Goal: Task Accomplishment & Management: Use online tool/utility

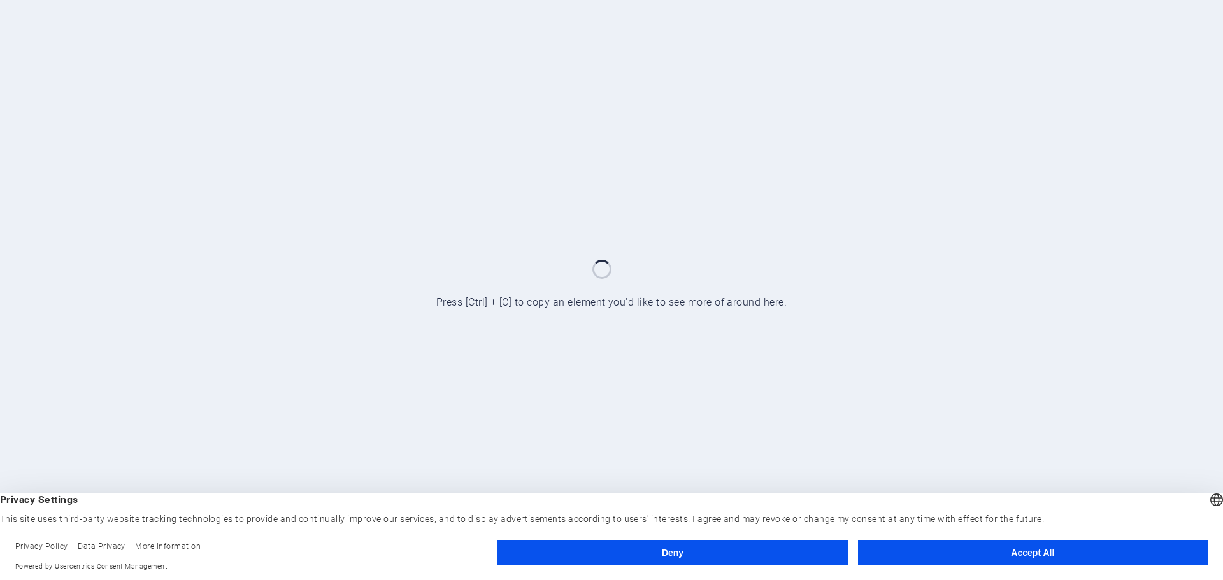
click at [985, 557] on button "Accept All" at bounding box center [1033, 552] width 350 height 25
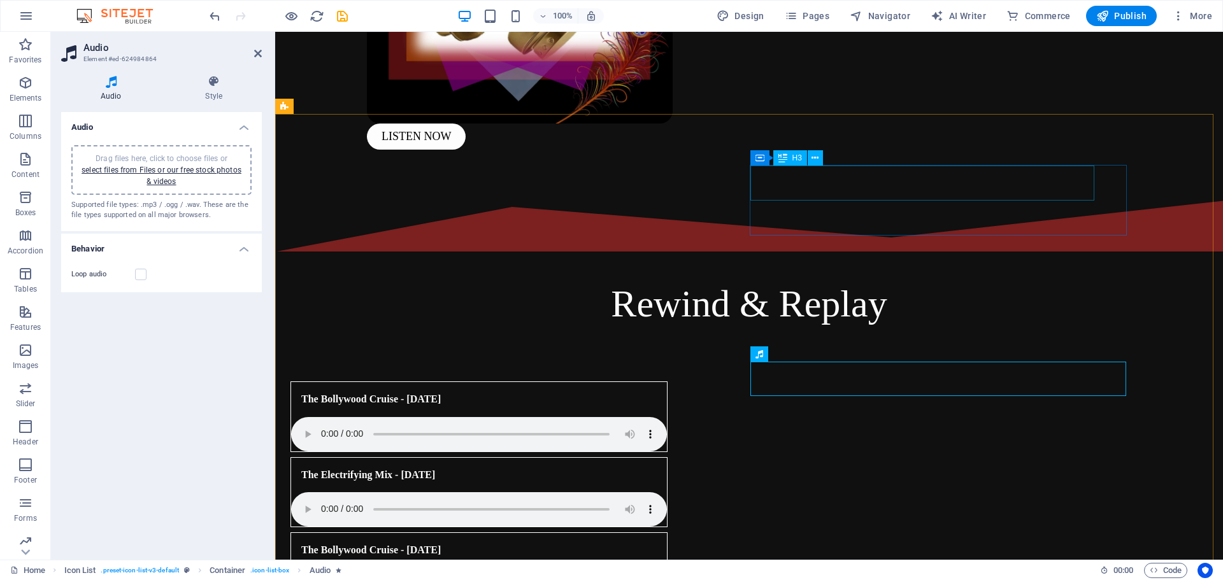
scroll to position [480, 0]
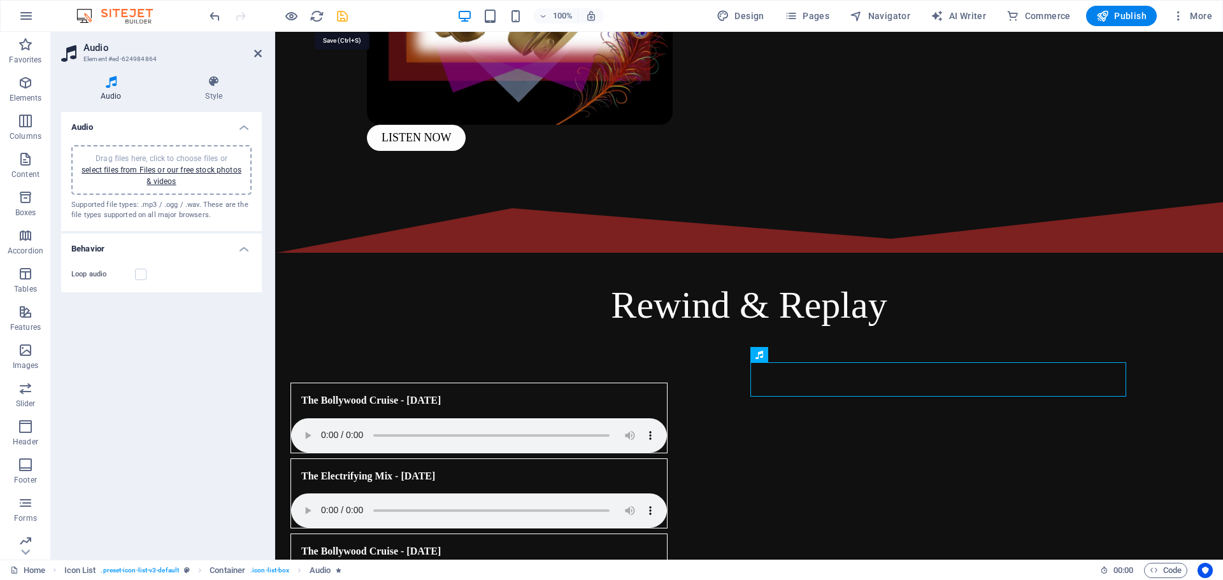
click at [341, 17] on icon "save" at bounding box center [342, 16] width 15 height 15
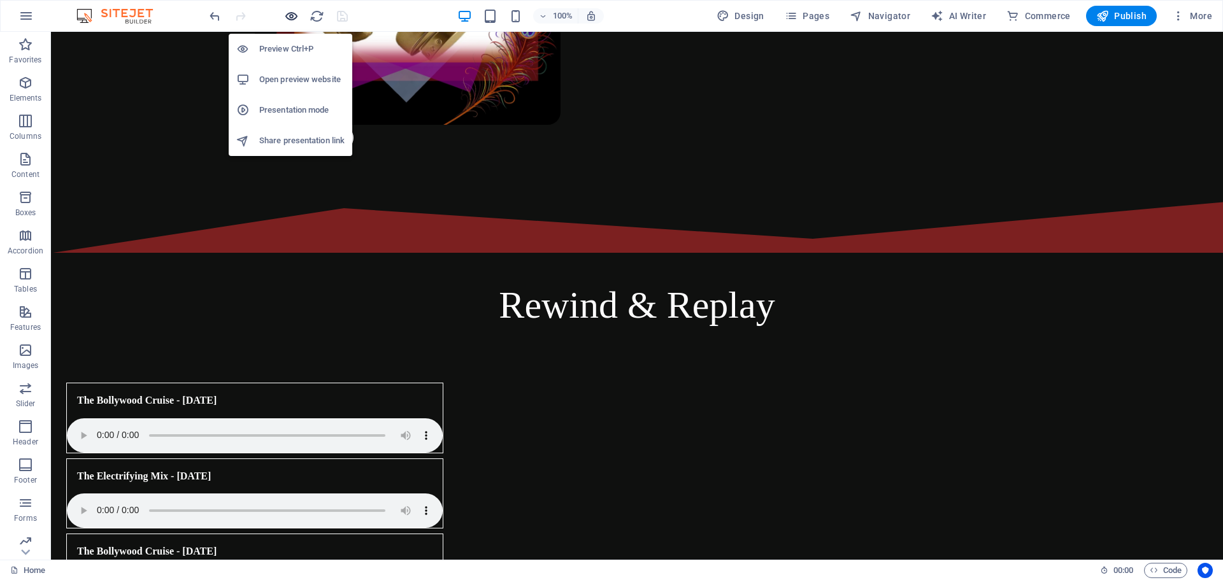
click at [288, 16] on icon "button" at bounding box center [291, 16] width 15 height 15
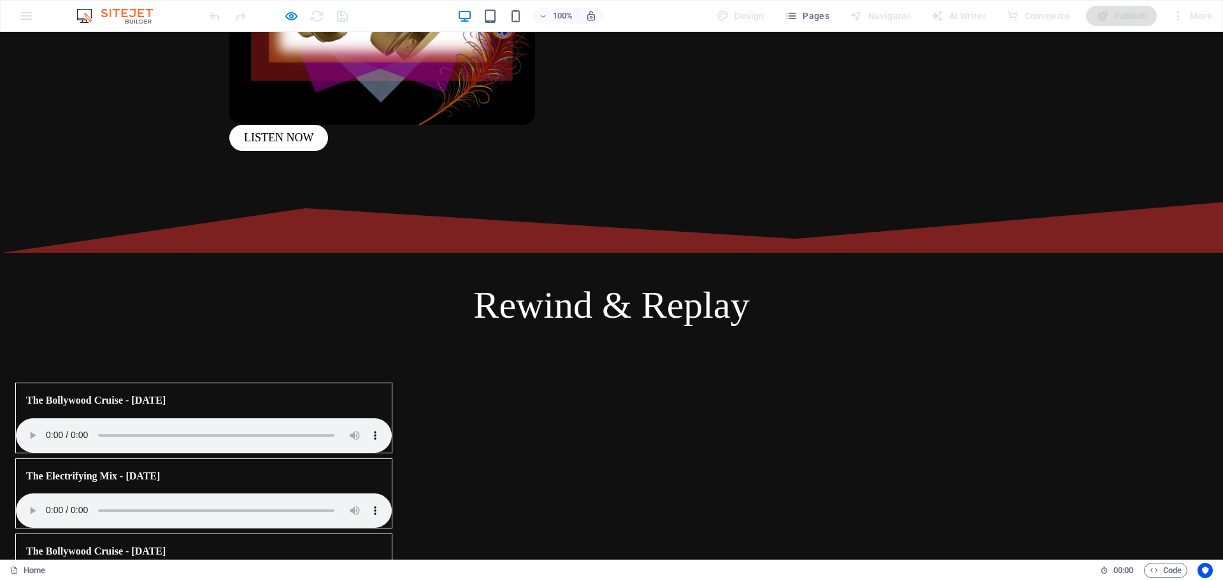
scroll to position [595, 0]
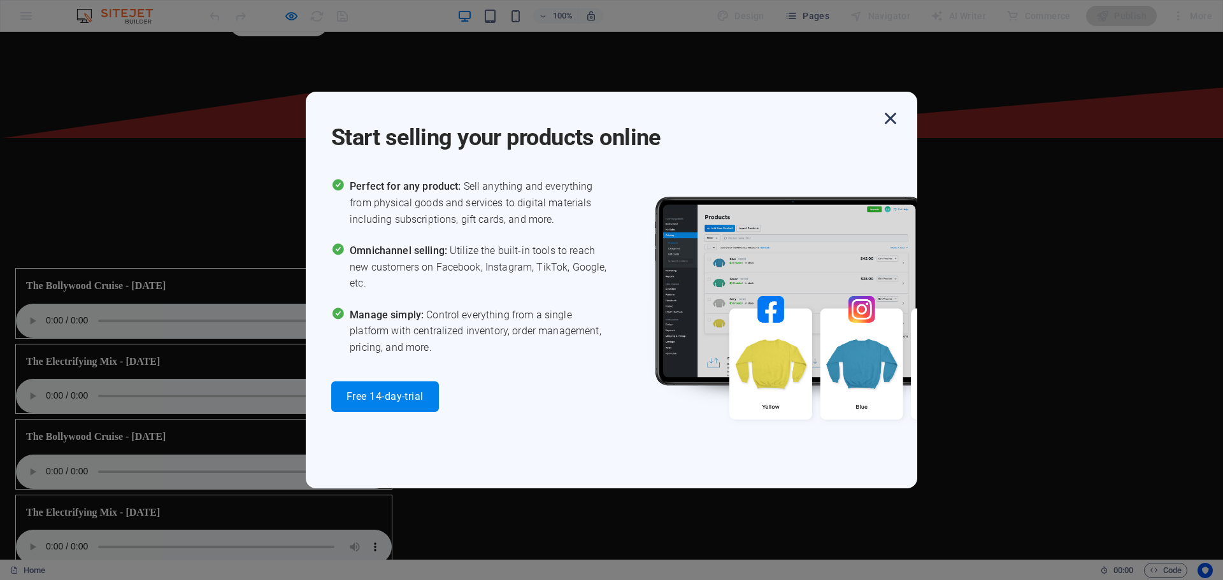
click at [886, 125] on icon "button" at bounding box center [890, 118] width 23 height 23
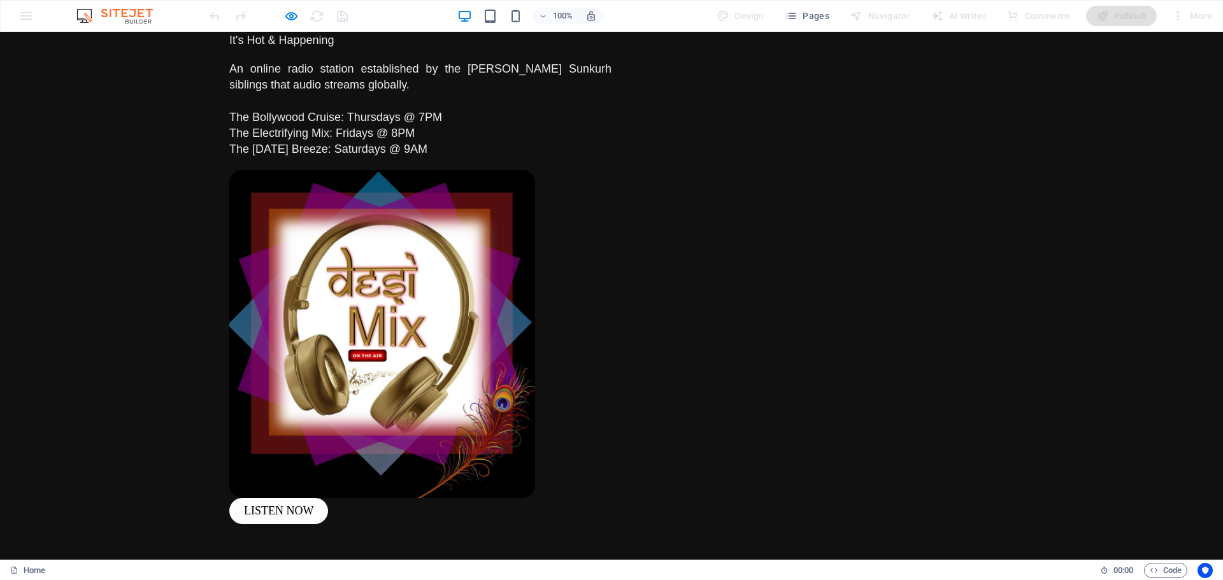
scroll to position [0, 0]
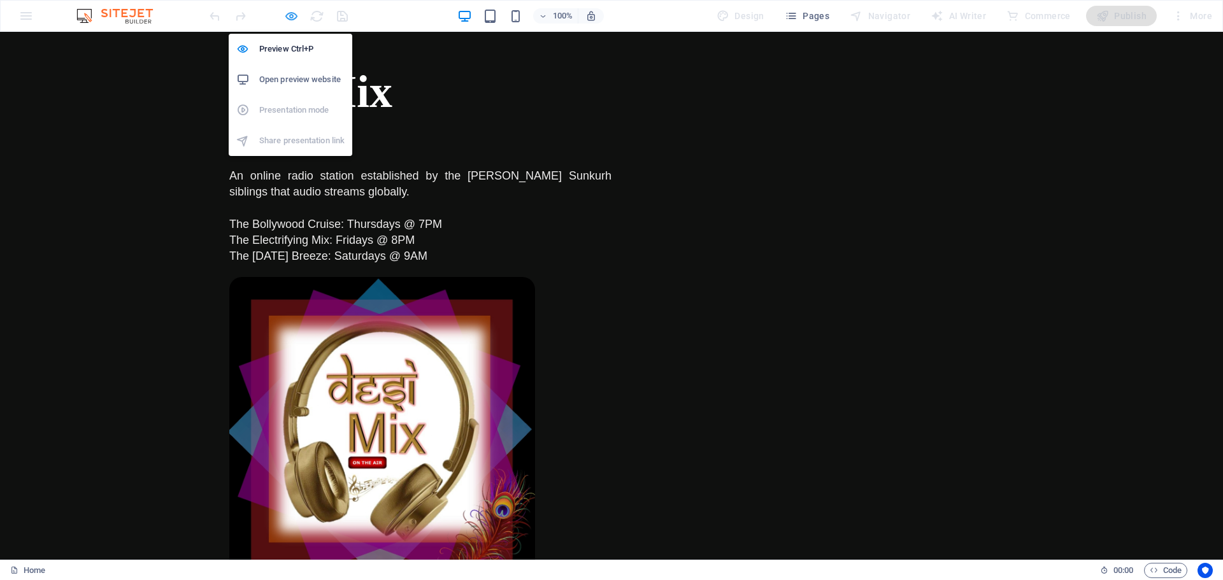
click at [290, 18] on icon "button" at bounding box center [291, 16] width 15 height 15
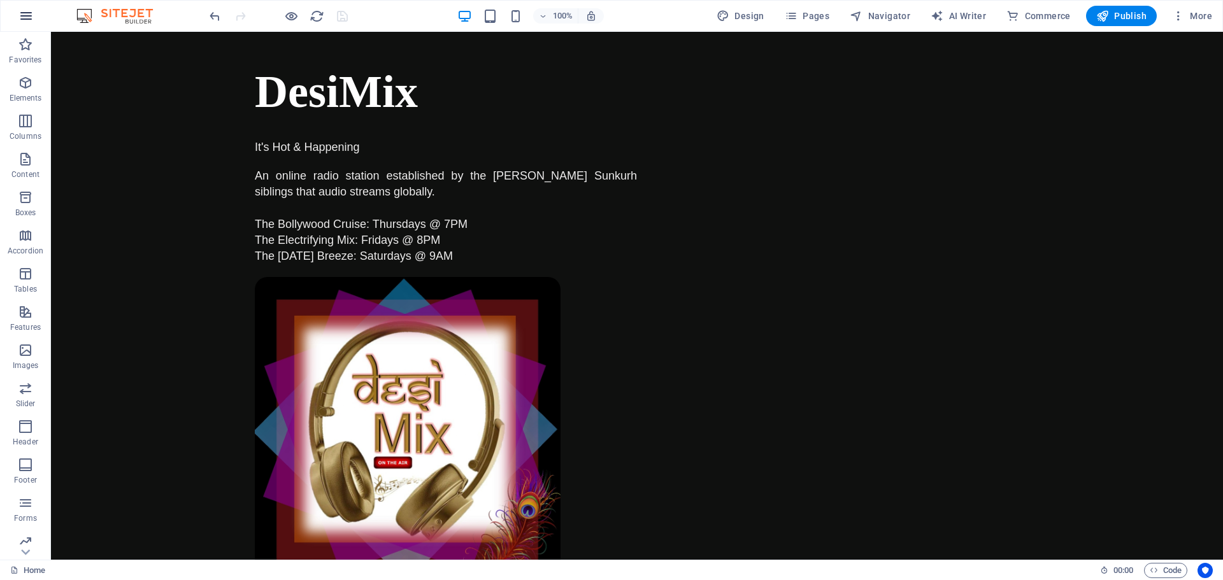
click at [32, 10] on icon "button" at bounding box center [25, 15] width 15 height 15
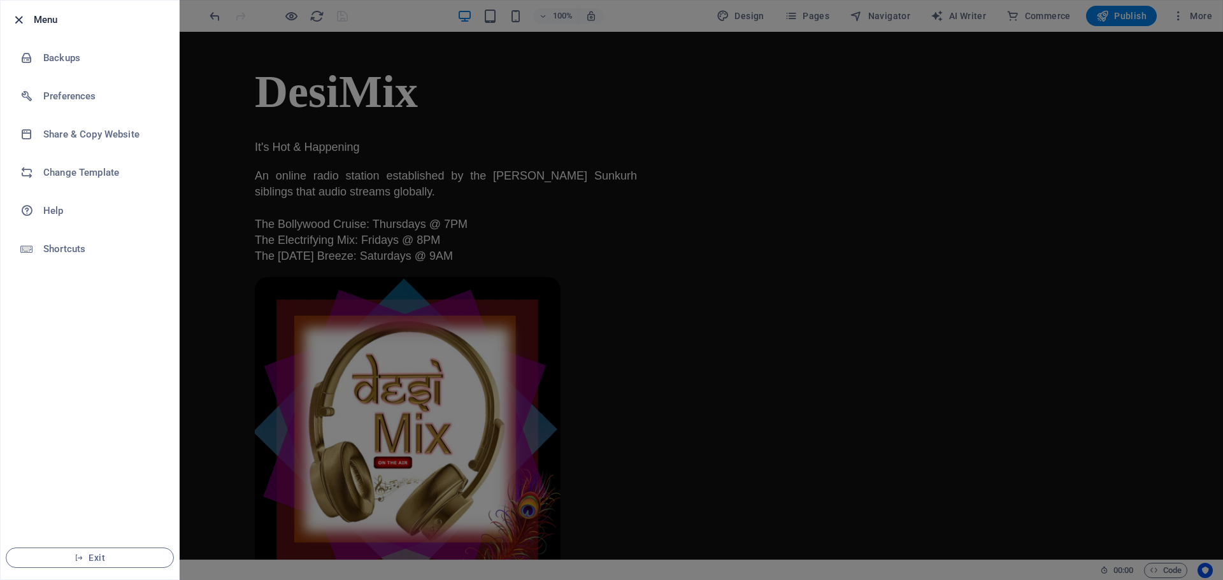
click at [17, 21] on icon "button" at bounding box center [18, 20] width 15 height 15
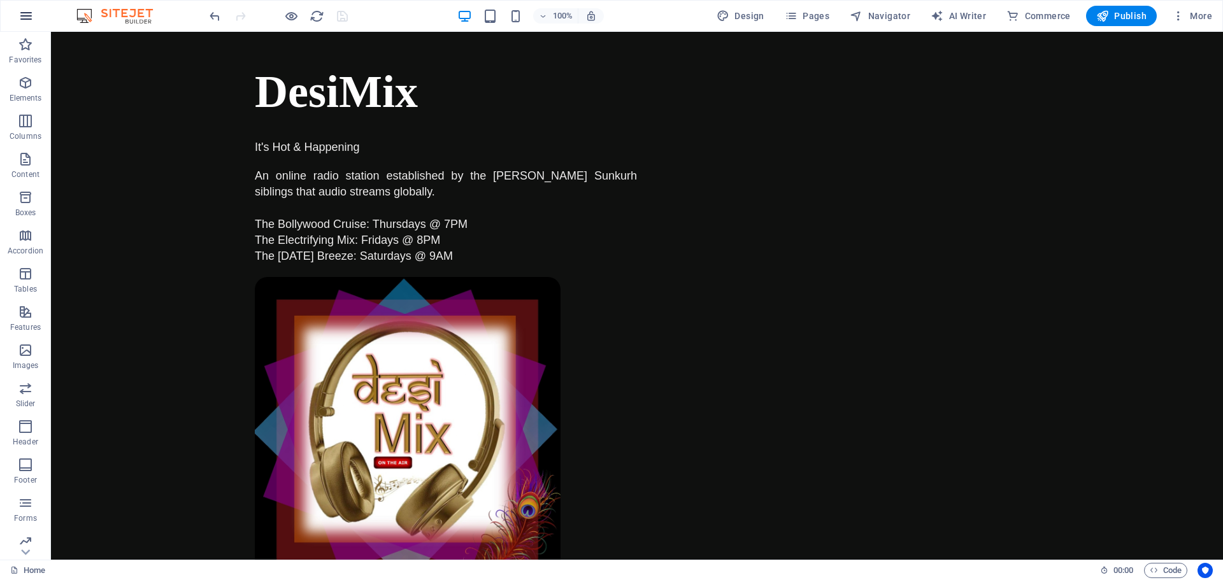
click at [28, 19] on icon "button" at bounding box center [25, 15] width 15 height 15
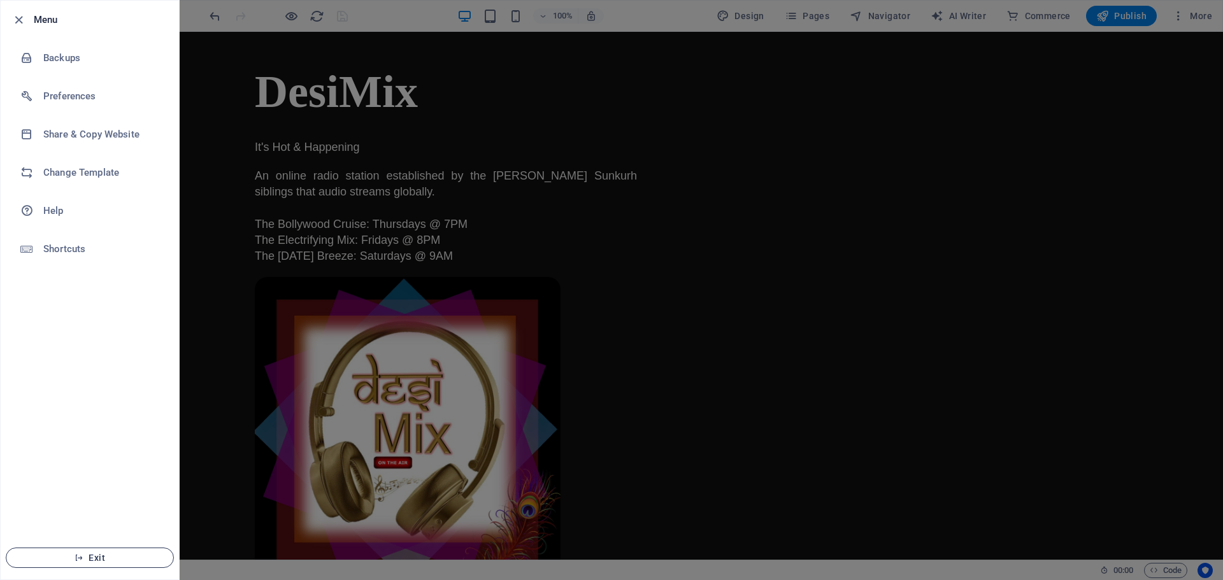
click at [59, 563] on button "Exit" at bounding box center [90, 558] width 168 height 20
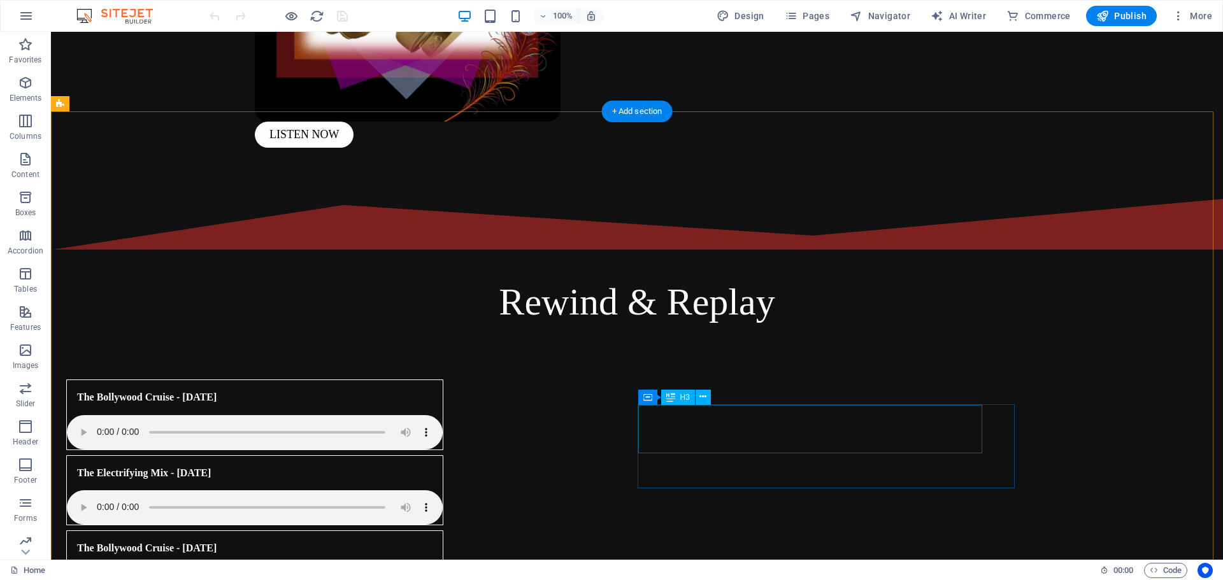
scroll to position [484, 0]
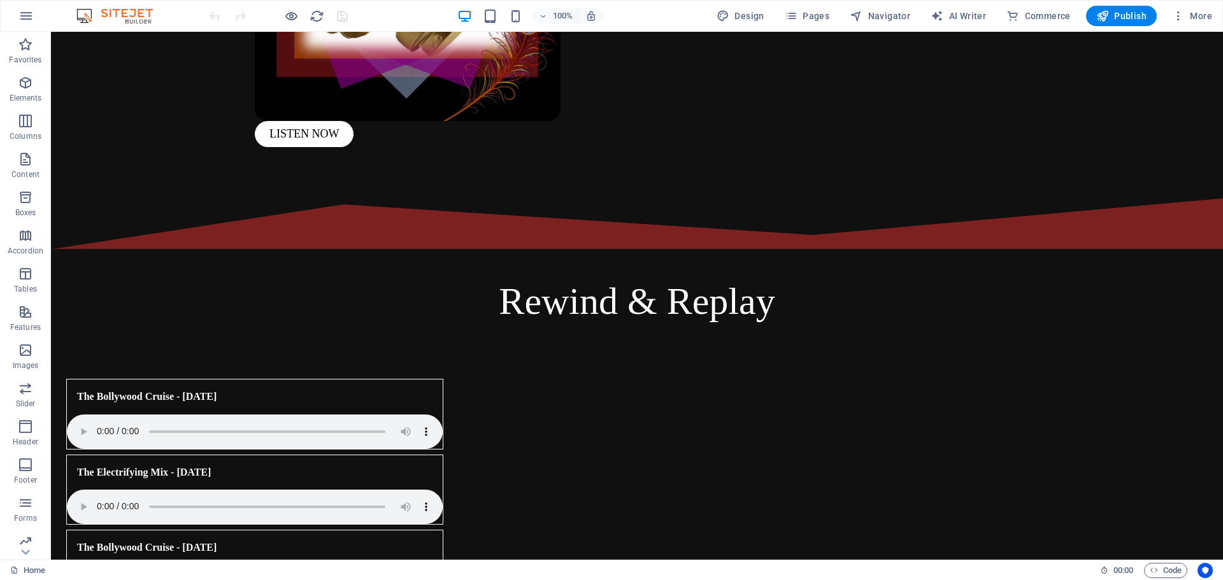
click at [4, 14] on div "100% Design Pages Navigator AI Writer Commerce Publish More" at bounding box center [611, 16] width 1221 height 31
click at [20, 15] on icon "button" at bounding box center [25, 15] width 15 height 15
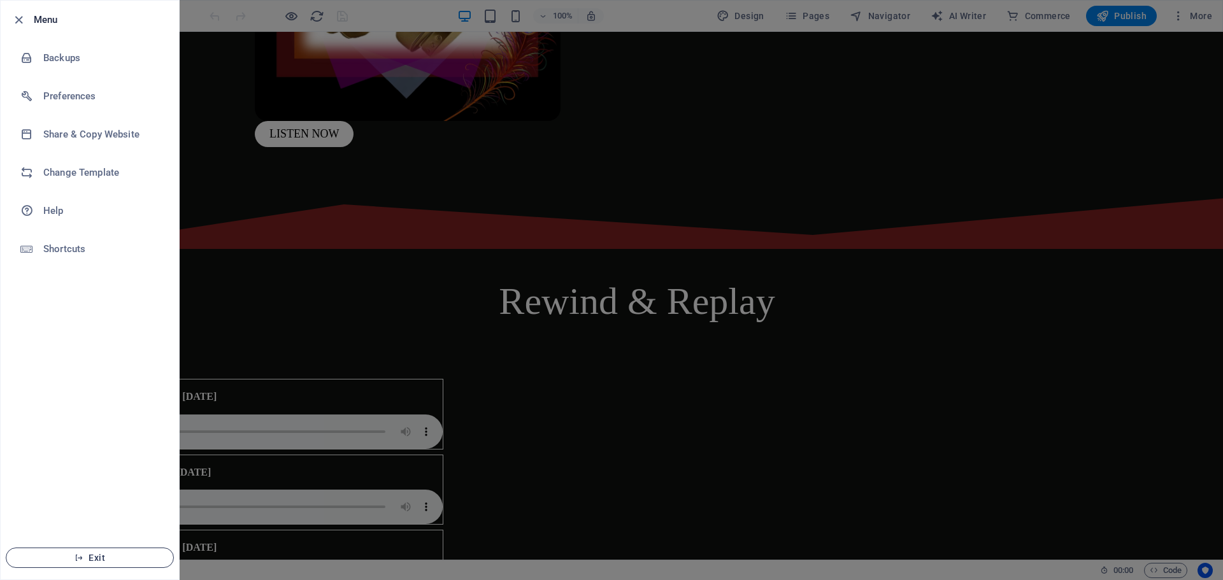
click at [122, 558] on span "Exit" at bounding box center [90, 558] width 146 height 10
